Goal: Contribute content

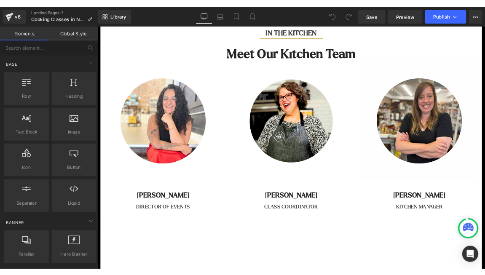
scroll to position [1100, 0]
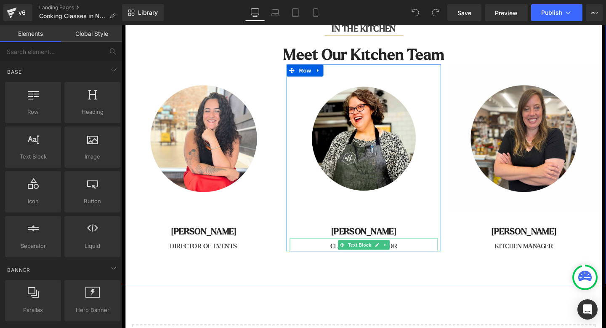
click at [344, 253] on p "CLASS COORDINATOR" at bounding box center [376, 258] width 156 height 10
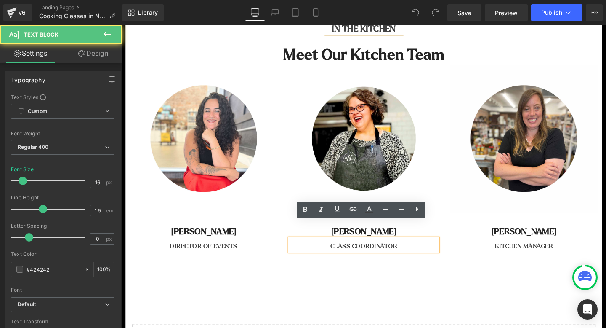
click at [342, 253] on p "CLASS COORDINATOR" at bounding box center [376, 258] width 156 height 10
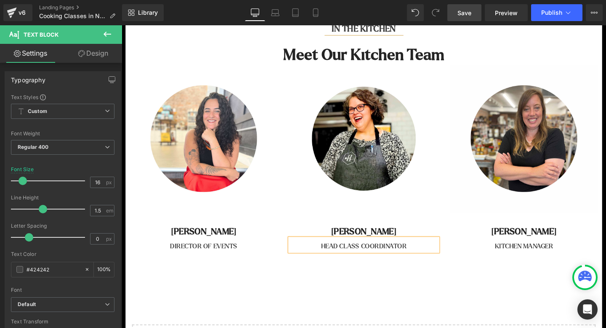
click at [468, 14] on span "Save" at bounding box center [465, 12] width 14 height 9
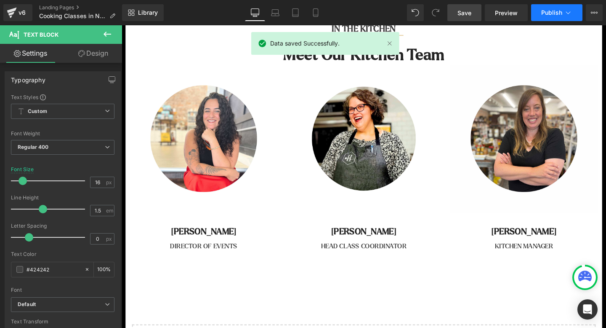
click at [549, 16] on span "Publish" at bounding box center [551, 12] width 21 height 7
